Goal: Go to known website: Access a specific website the user already knows

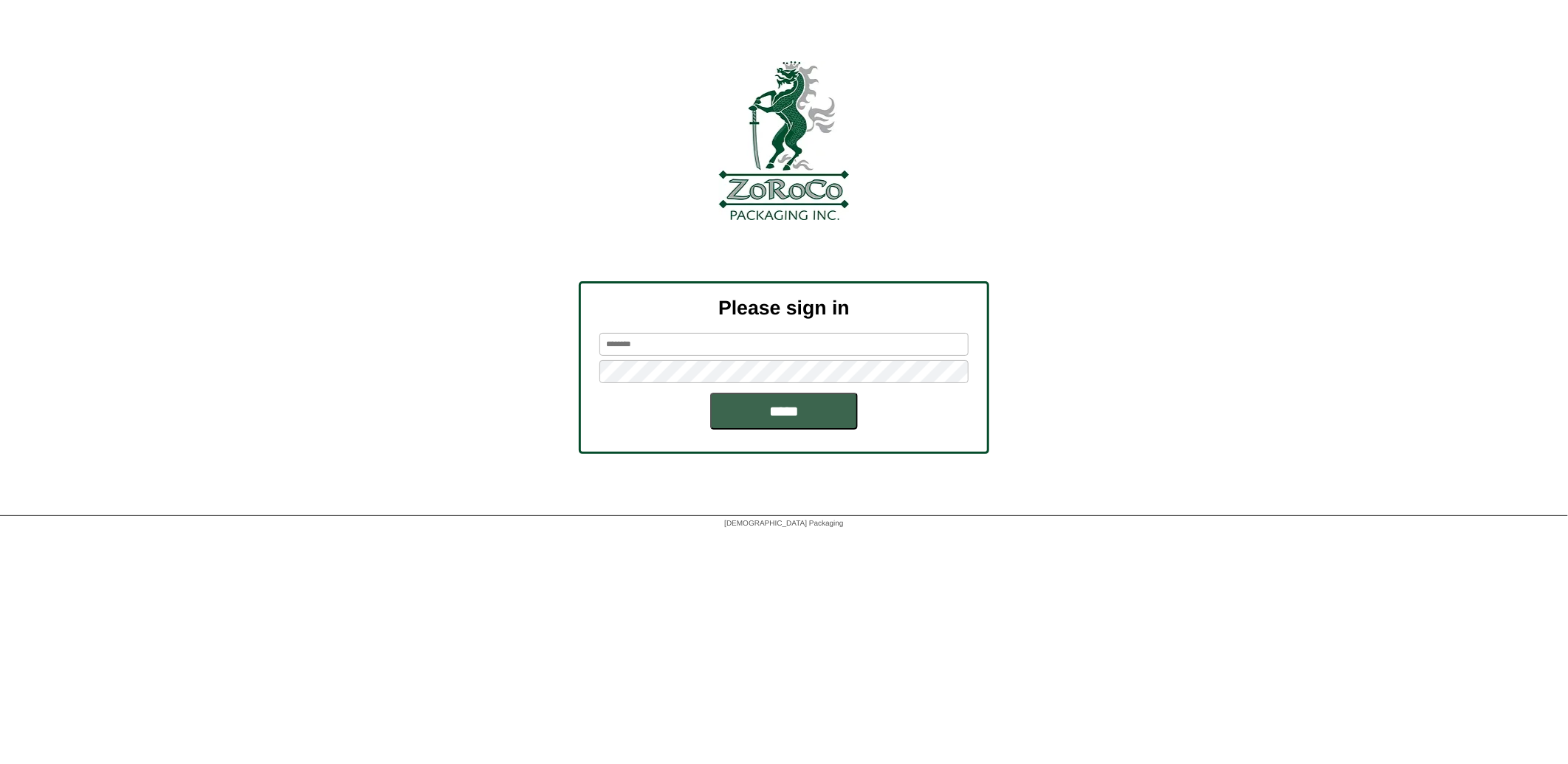
click at [849, 342] on input "text" at bounding box center [784, 344] width 369 height 23
type input "******"
click at [710, 393] on input "*****" at bounding box center [784, 411] width 148 height 37
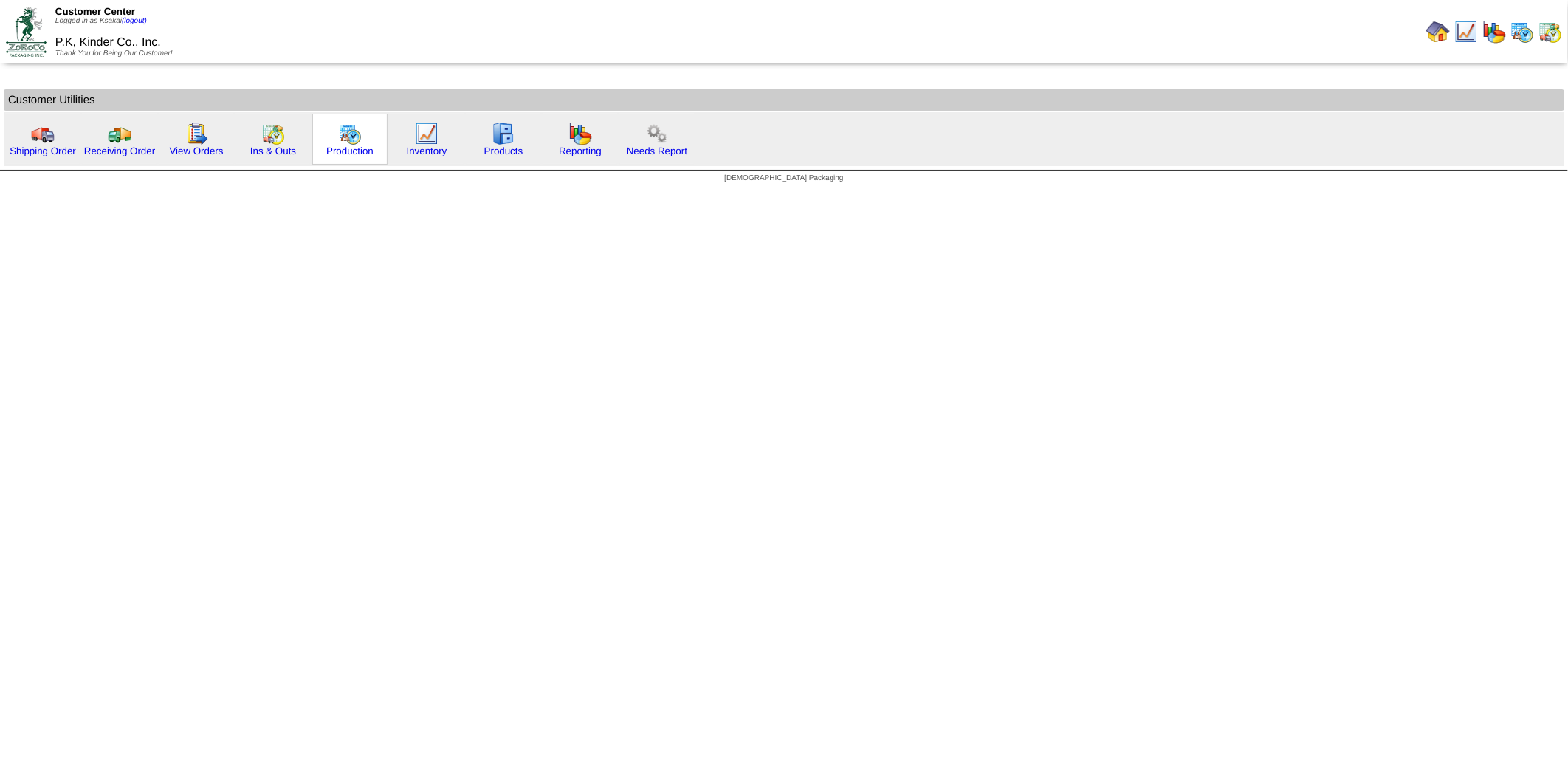
click at [342, 139] on img at bounding box center [350, 133] width 24 height 24
